Goal: Use online tool/utility

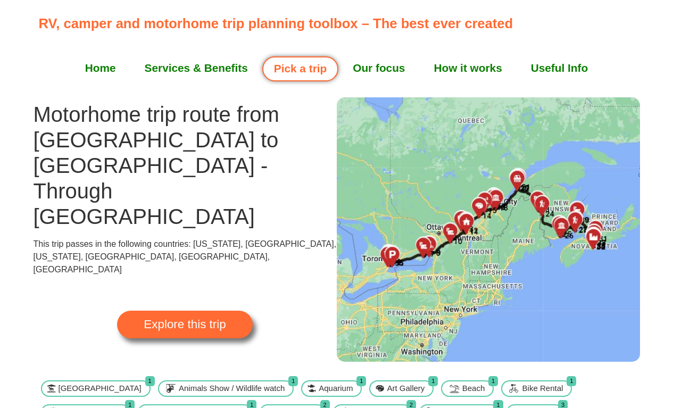
click at [183, 318] on span "Explore this trip" at bounding box center [185, 324] width 82 height 12
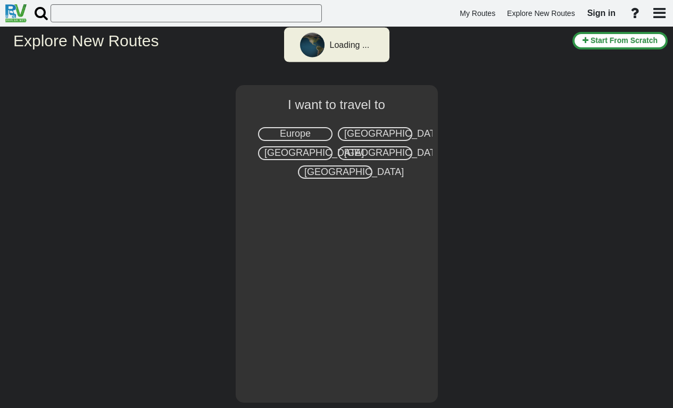
select select "number:8"
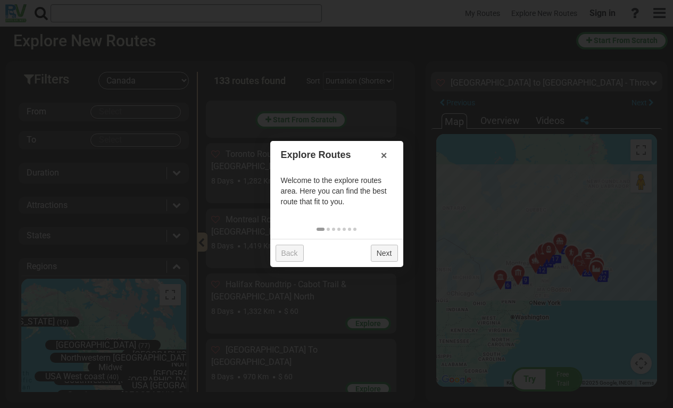
scroll to position [1621, 0]
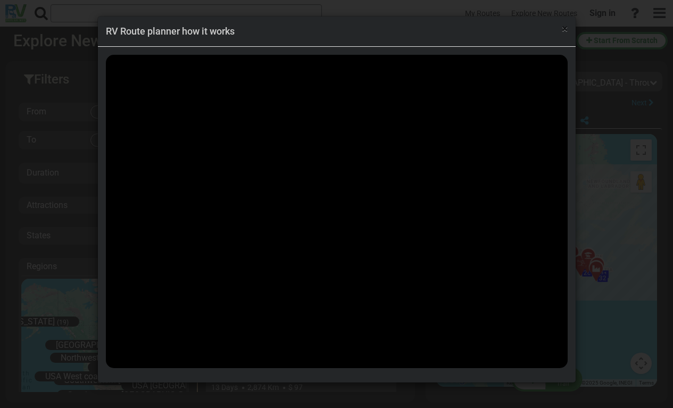
click at [564, 28] on span "×" at bounding box center [564, 28] width 6 height 13
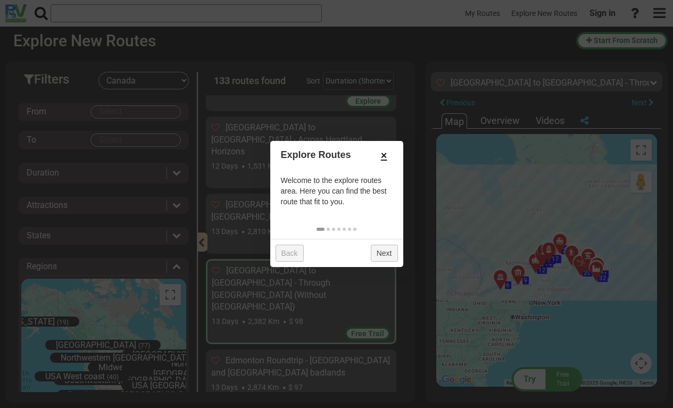
click at [382, 153] on link "×" at bounding box center [383, 155] width 17 height 18
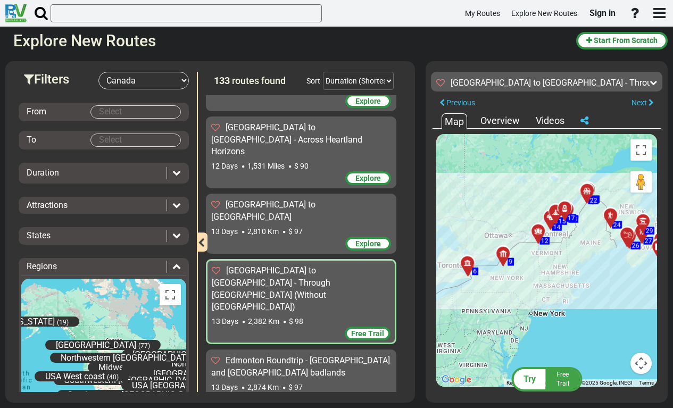
click at [591, 287] on div "To activate drag with keyboard, press Alt + Enter. Once in keyboard drag state,…" at bounding box center [546, 260] width 221 height 253
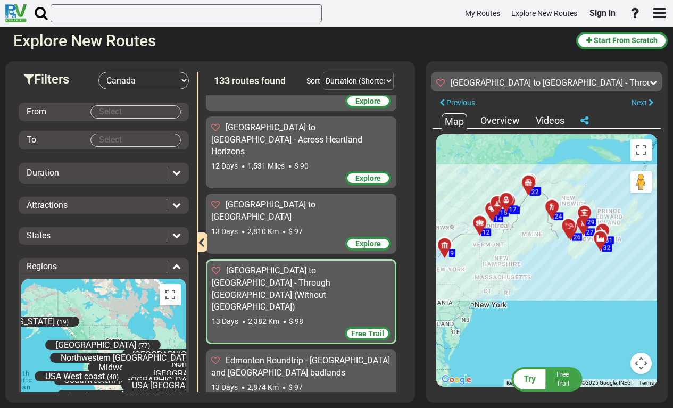
drag, startPoint x: 601, startPoint y: 268, endPoint x: 545, endPoint y: 260, distance: 56.9
click at [545, 260] on div "To activate drag with keyboard, press Alt + Enter. Once in keyboard drag state,…" at bounding box center [546, 260] width 221 height 253
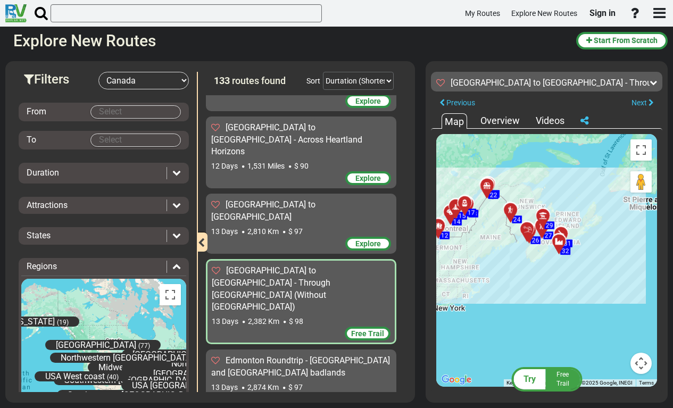
drag, startPoint x: 598, startPoint y: 270, endPoint x: 554, endPoint y: 273, distance: 43.2
click at [554, 273] on div "To activate drag with keyboard, press Alt + Enter. Once in keyboard drag state,…" at bounding box center [546, 260] width 221 height 253
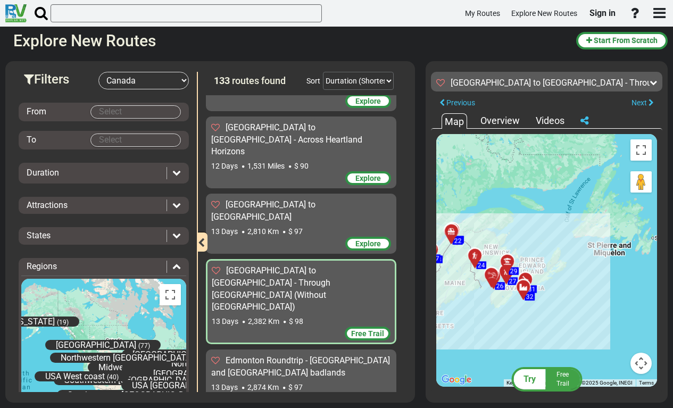
drag, startPoint x: 576, startPoint y: 283, endPoint x: 539, endPoint y: 329, distance: 59.0
click at [539, 329] on div "To activate drag with keyboard, press Alt + Enter. Once in keyboard drag state,…" at bounding box center [546, 260] width 221 height 253
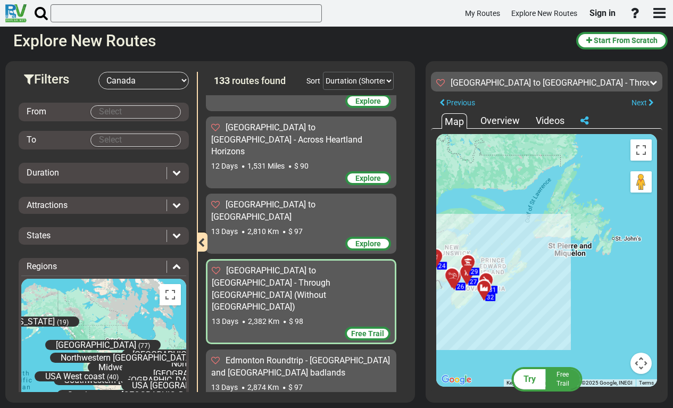
drag, startPoint x: 601, startPoint y: 298, endPoint x: 560, endPoint y: 298, distance: 40.9
click at [560, 298] on div "To activate drag with keyboard, press Alt + Enter. Once in keyboard drag state,…" at bounding box center [546, 260] width 221 height 253
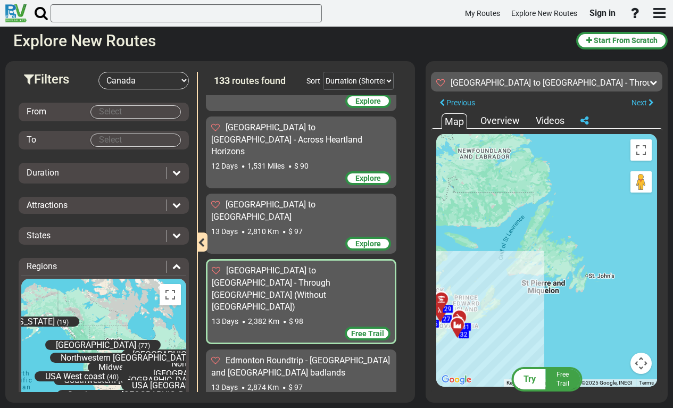
drag, startPoint x: 560, startPoint y: 298, endPoint x: 531, endPoint y: 335, distance: 47.4
click at [531, 335] on div "To activate drag with keyboard, press Alt + Enter. Once in keyboard drag state,…" at bounding box center [546, 260] width 221 height 253
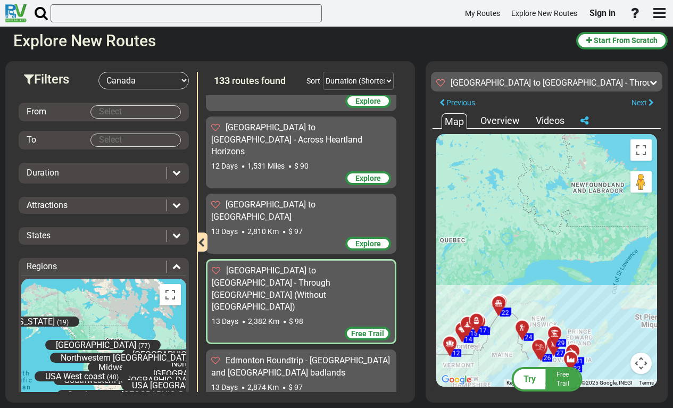
drag, startPoint x: 545, startPoint y: 255, endPoint x: 659, endPoint y: 290, distance: 119.7
click at [659, 290] on div "← Move left → Move right ↑ Move up ↓ Move down + Zoom in - Zoom out Home Jump l…" at bounding box center [546, 260] width 231 height 263
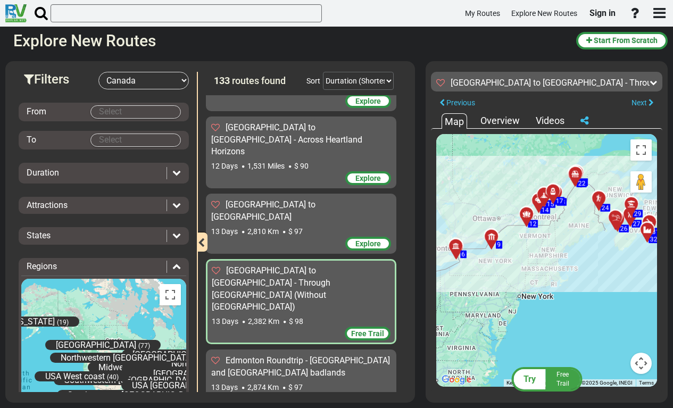
drag, startPoint x: 595, startPoint y: 273, endPoint x: 675, endPoint y: 139, distance: 156.1
click at [672, 139] on html "My Routes Explore New Routes Sign in ×" at bounding box center [336, 204] width 673 height 408
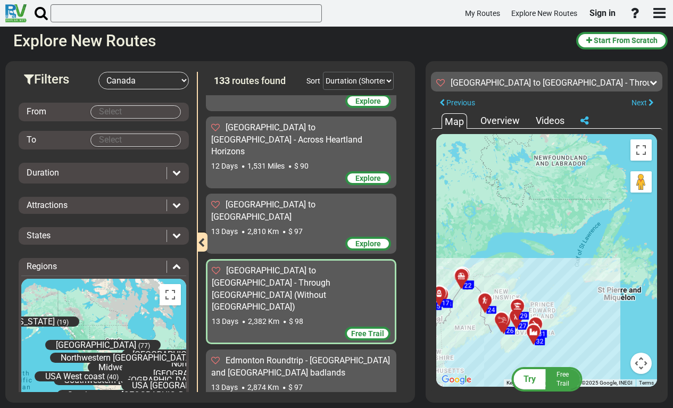
drag, startPoint x: 596, startPoint y: 264, endPoint x: 478, endPoint y: 368, distance: 157.8
click at [478, 368] on div "To activate drag with keyboard, press Alt + Enter. Once in keyboard drag state,…" at bounding box center [546, 260] width 221 height 253
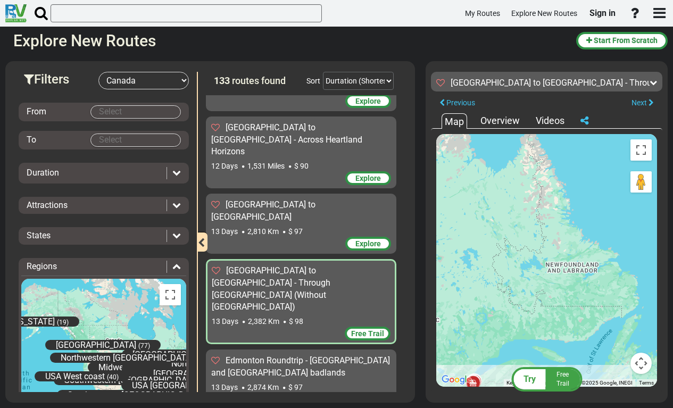
drag, startPoint x: 562, startPoint y: 271, endPoint x: 574, endPoint y: 379, distance: 108.6
click at [574, 66] on div "Try Free Trail Toronto to Halifax - Through Quebec (Without USA) 2,382 Km 183" at bounding box center [546, 66] width 231 height 0
